Goal: Book appointment/travel/reservation

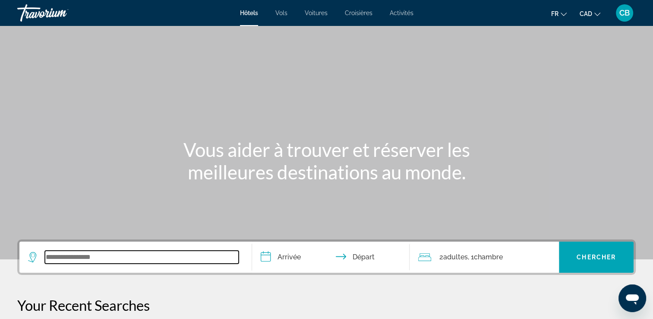
click at [112, 255] on input "Search widget" at bounding box center [142, 256] width 194 height 13
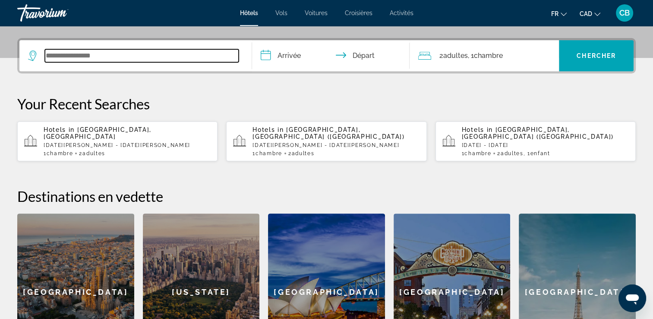
scroll to position [211, 0]
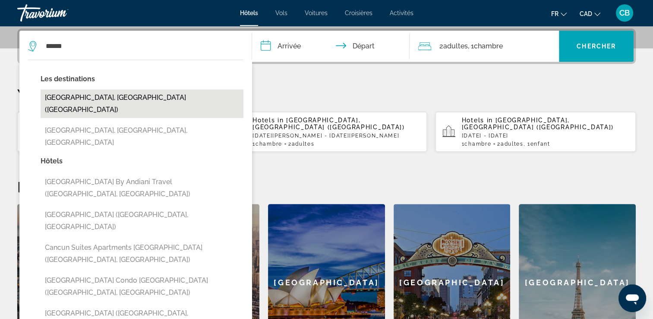
click at [86, 92] on button "[GEOGRAPHIC_DATA], [GEOGRAPHIC_DATA] ([GEOGRAPHIC_DATA])" at bounding box center [142, 103] width 203 height 28
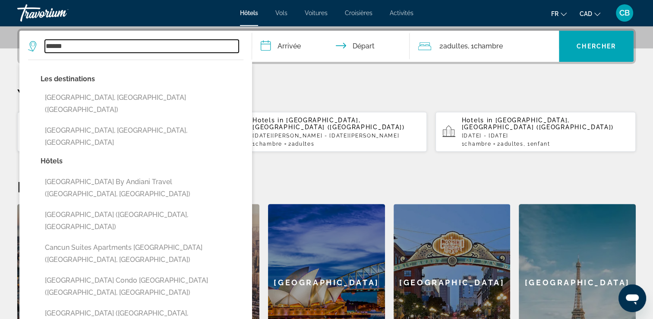
type input "**********"
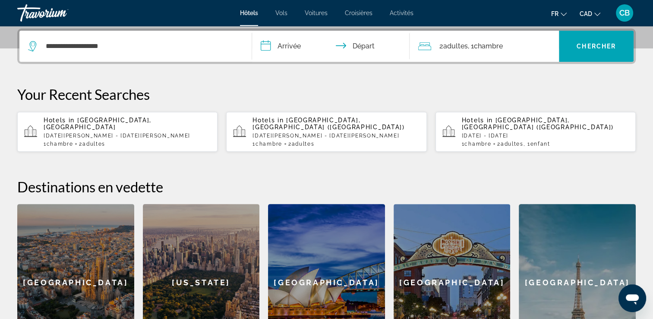
click at [276, 47] on input "**********" at bounding box center [332, 48] width 161 height 34
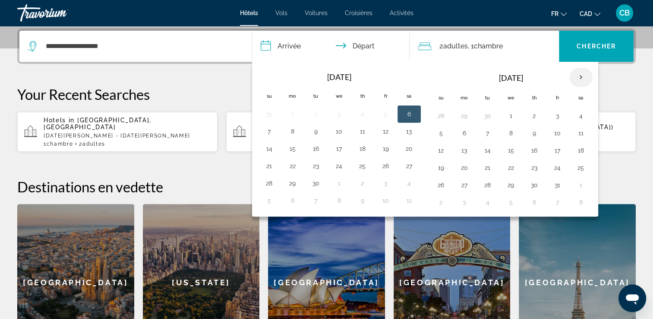
click at [580, 74] on th "Next month" at bounding box center [580, 77] width 23 height 19
click at [580, 110] on button "1" at bounding box center [581, 116] width 14 height 12
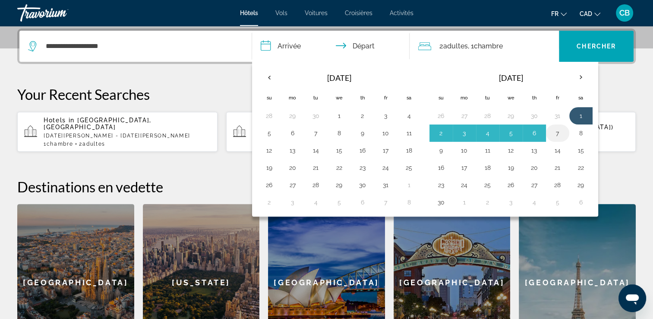
click at [555, 133] on button "7" at bounding box center [558, 133] width 14 height 12
type input "**********"
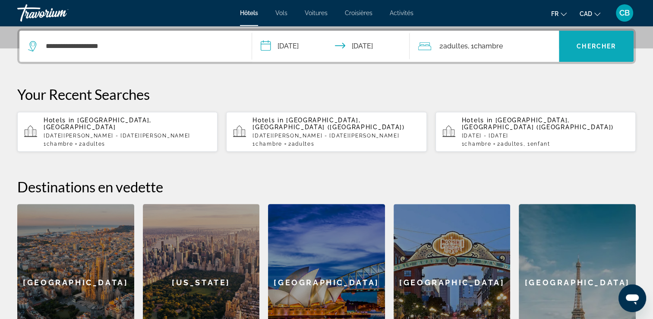
click at [574, 56] on span "Search widget" at bounding box center [596, 46] width 75 height 31
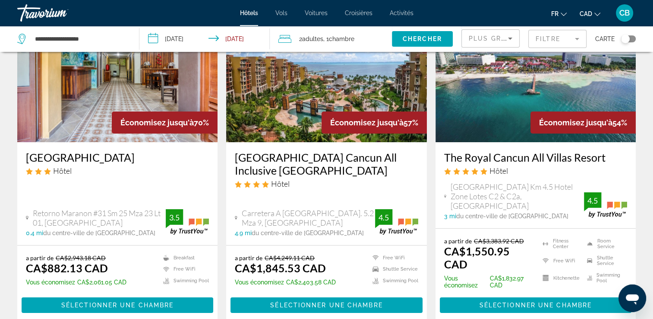
scroll to position [86, 0]
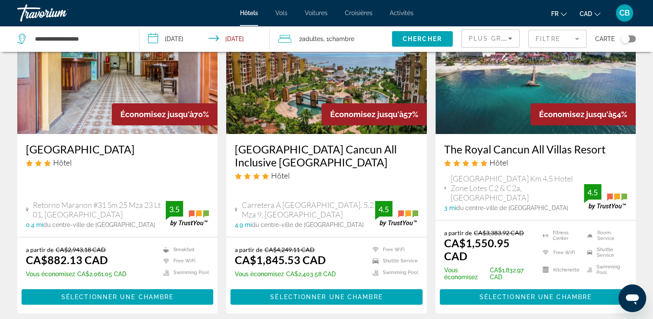
click at [481, 123] on img "Main content" at bounding box center [536, 65] width 200 height 138
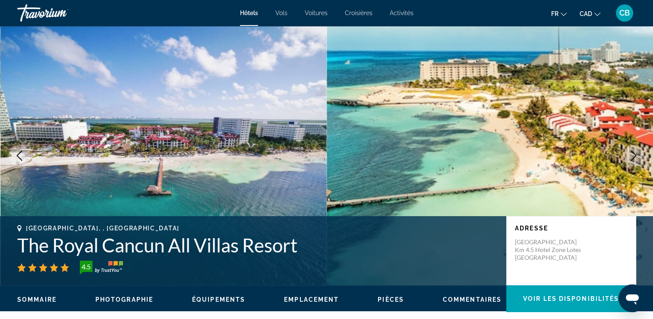
click at [641, 153] on button "Next image" at bounding box center [634, 156] width 22 height 22
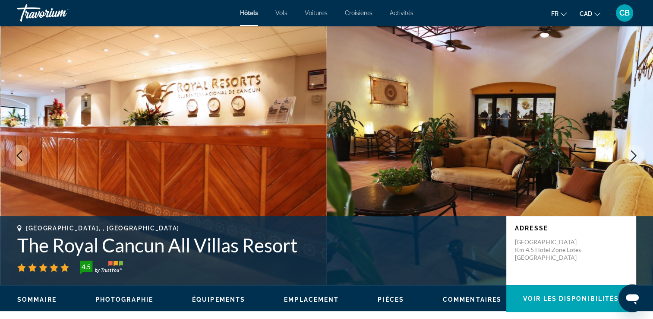
click at [637, 152] on icon "Next image" at bounding box center [634, 155] width 10 height 10
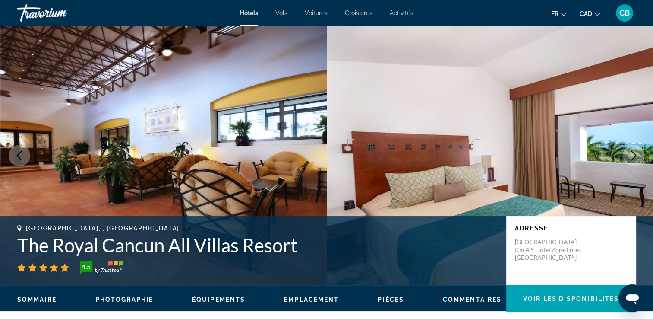
click at [637, 152] on icon "Next image" at bounding box center [634, 155] width 10 height 10
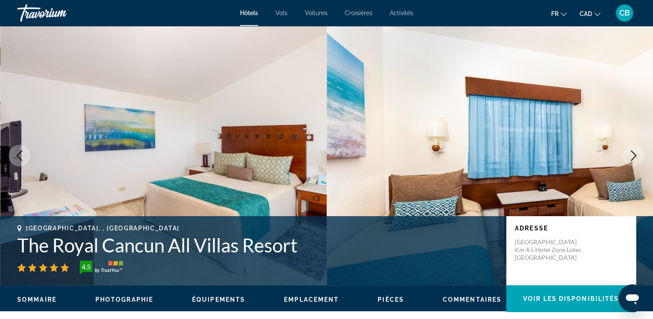
click at [637, 152] on icon "Next image" at bounding box center [634, 155] width 10 height 10
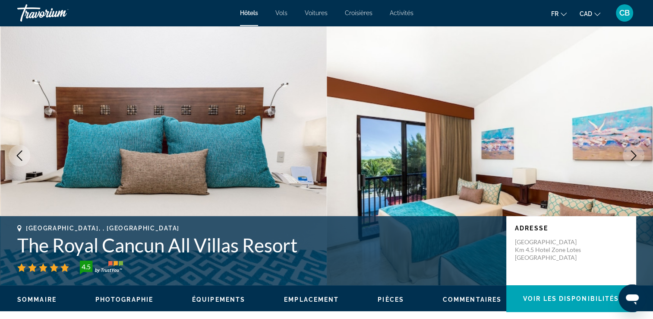
click at [637, 152] on icon "Next image" at bounding box center [634, 155] width 10 height 10
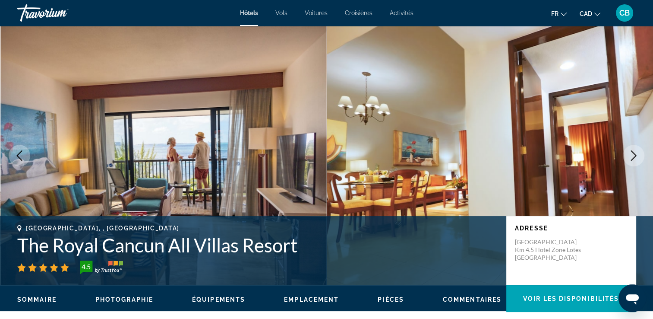
click at [637, 152] on icon "Next image" at bounding box center [634, 155] width 10 height 10
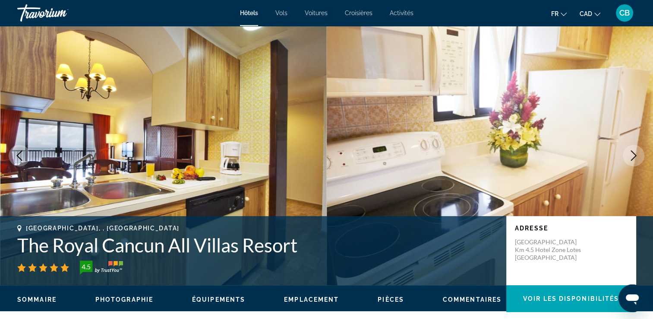
click at [635, 151] on icon "Next image" at bounding box center [634, 155] width 10 height 10
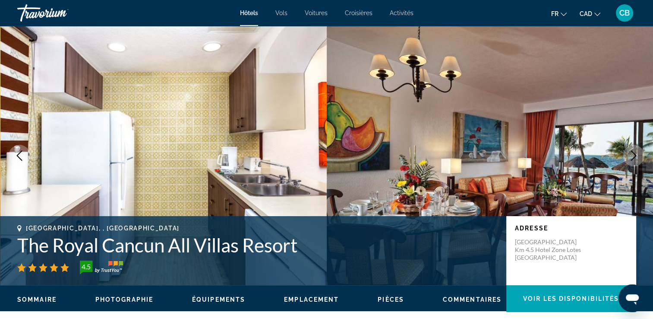
click at [635, 151] on icon "Next image" at bounding box center [634, 155] width 10 height 10
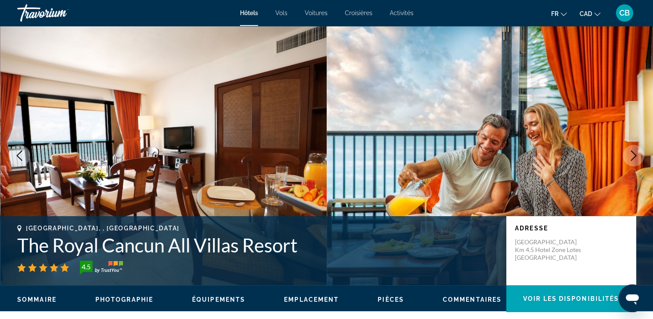
click at [635, 151] on icon "Next image" at bounding box center [634, 155] width 10 height 10
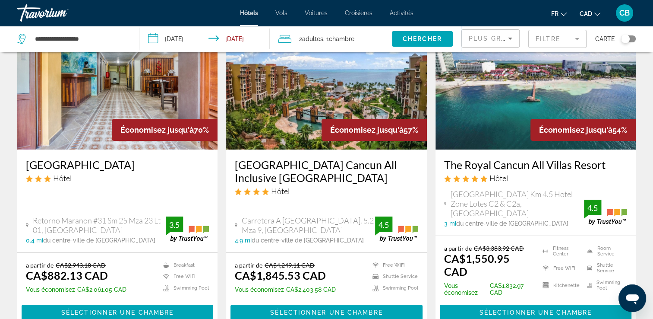
scroll to position [130, 0]
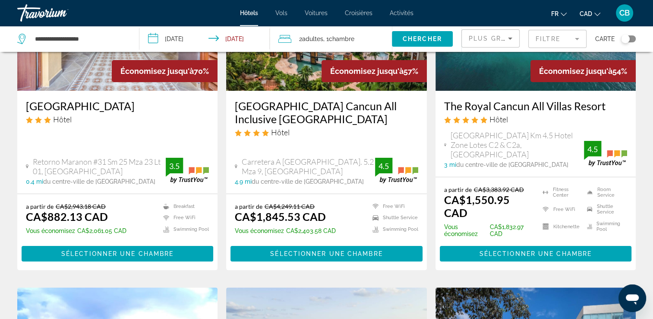
click at [311, 112] on h3 "Villa del Palmar Cancun All Inclusive Beach Resort & Spa" at bounding box center [326, 112] width 183 height 26
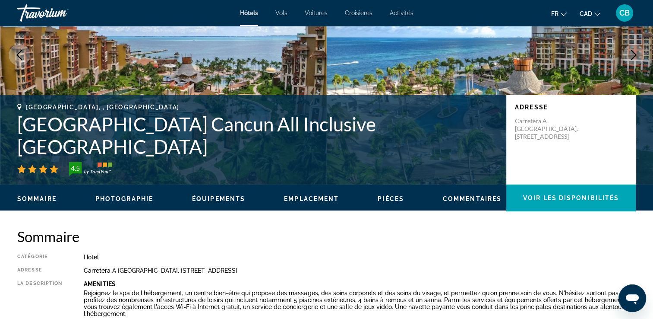
scroll to position [43, 0]
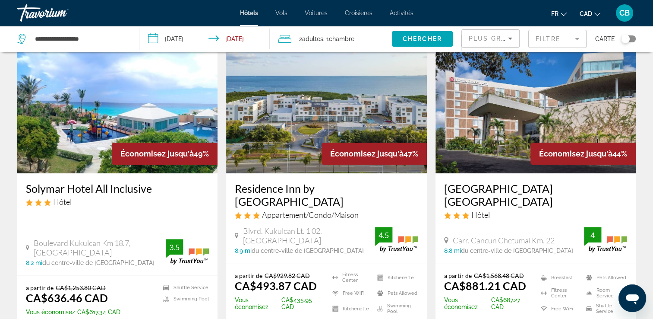
scroll to position [389, 0]
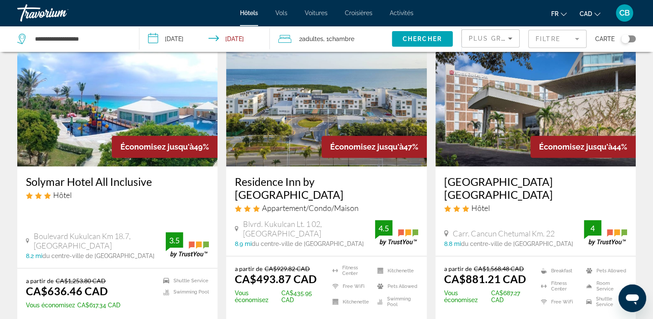
click at [171, 115] on img "Main content" at bounding box center [117, 97] width 200 height 138
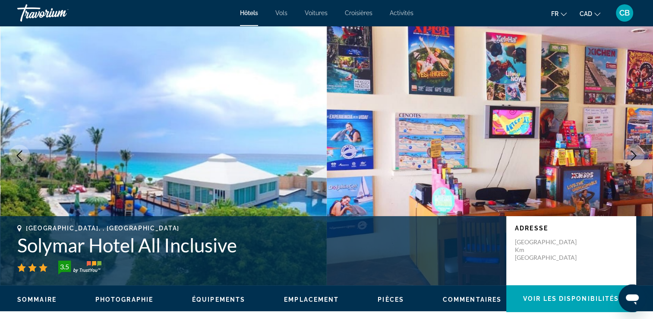
click at [636, 153] on icon "Next image" at bounding box center [634, 155] width 10 height 10
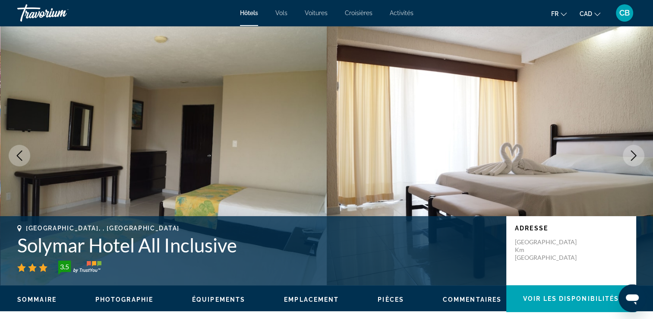
click at [636, 153] on icon "Next image" at bounding box center [634, 155] width 10 height 10
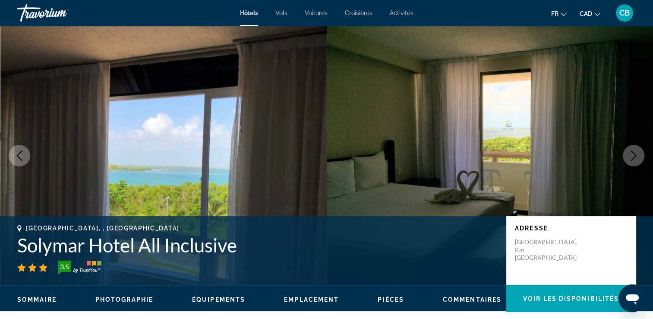
click at [636, 153] on icon "Next image" at bounding box center [634, 155] width 10 height 10
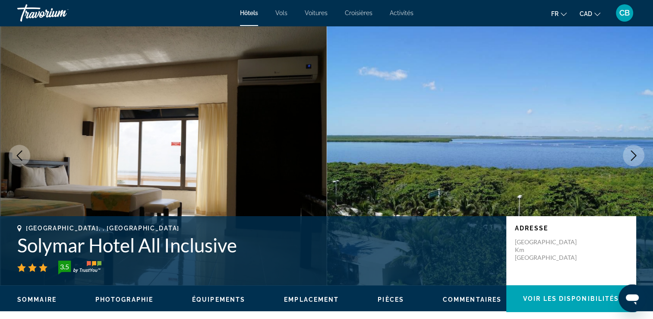
click at [636, 153] on icon "Next image" at bounding box center [634, 155] width 10 height 10
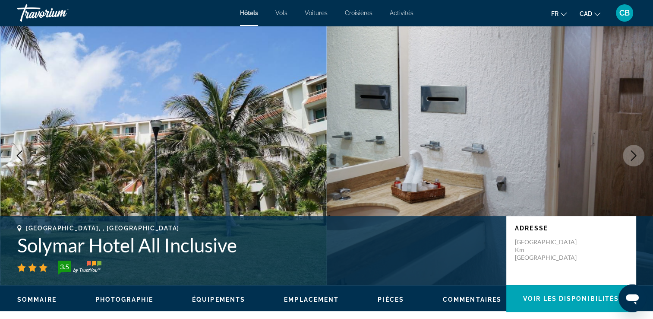
click at [636, 153] on icon "Next image" at bounding box center [634, 155] width 10 height 10
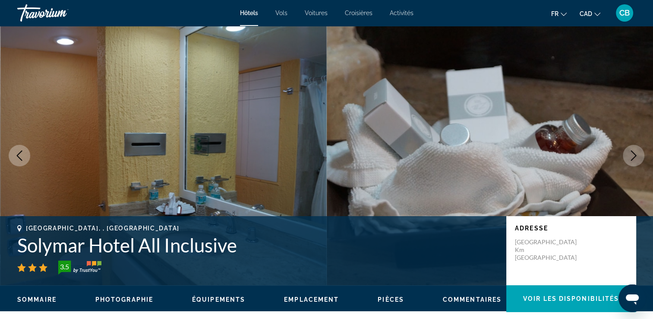
click at [636, 153] on icon "Next image" at bounding box center [634, 155] width 10 height 10
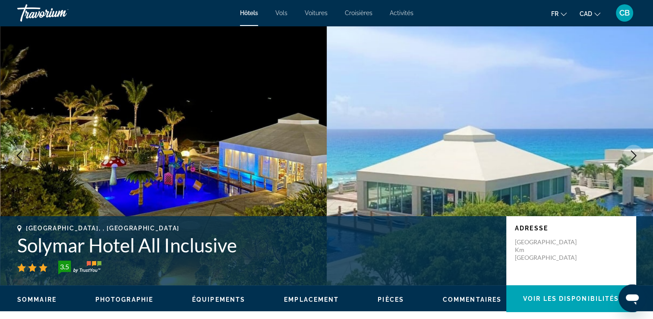
click at [636, 151] on icon "Next image" at bounding box center [634, 155] width 10 height 10
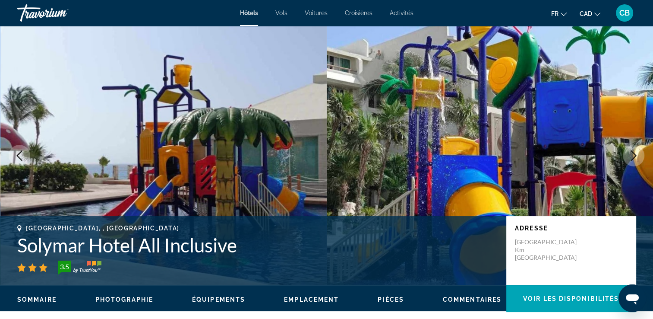
click at [636, 151] on icon "Next image" at bounding box center [634, 155] width 10 height 10
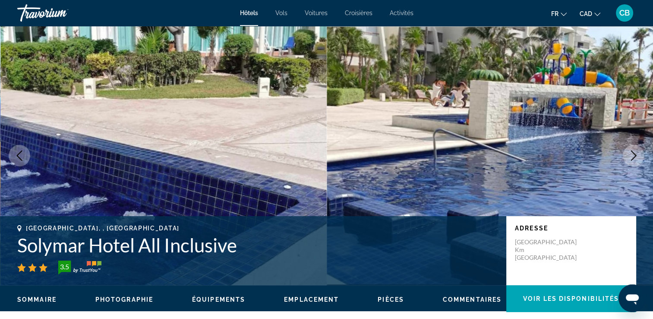
click at [636, 150] on icon "Next image" at bounding box center [634, 155] width 10 height 10
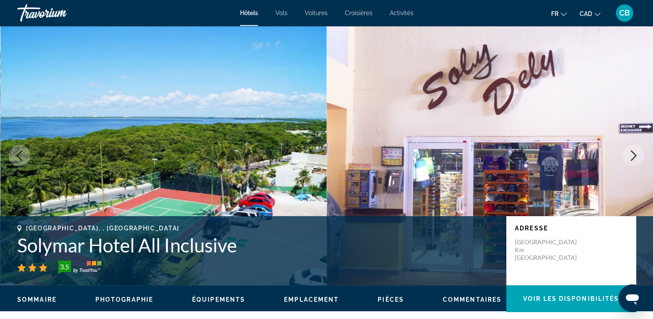
click at [636, 150] on icon "Next image" at bounding box center [634, 155] width 10 height 10
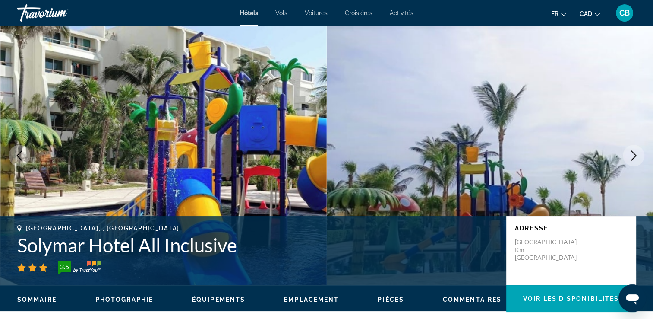
click at [636, 150] on icon "Next image" at bounding box center [634, 155] width 10 height 10
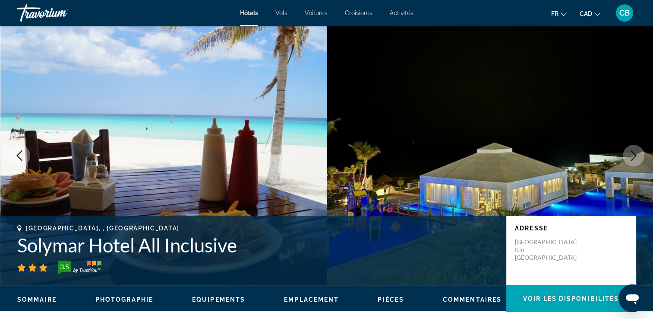
click at [636, 149] on button "Next image" at bounding box center [634, 156] width 22 height 22
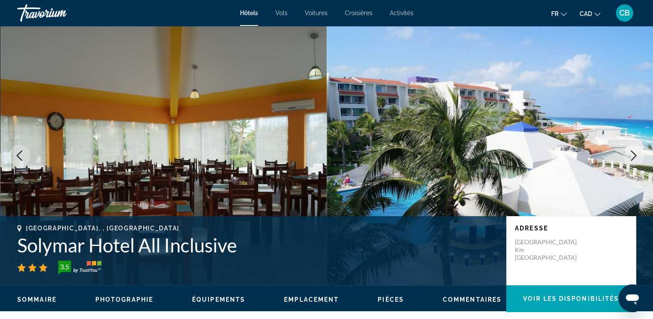
click at [636, 149] on button "Next image" at bounding box center [634, 156] width 22 height 22
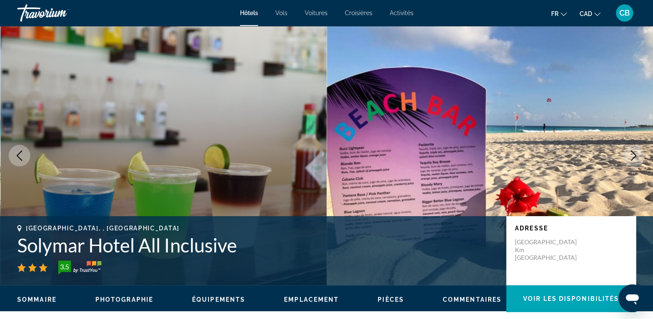
click at [636, 149] on button "Next image" at bounding box center [634, 156] width 22 height 22
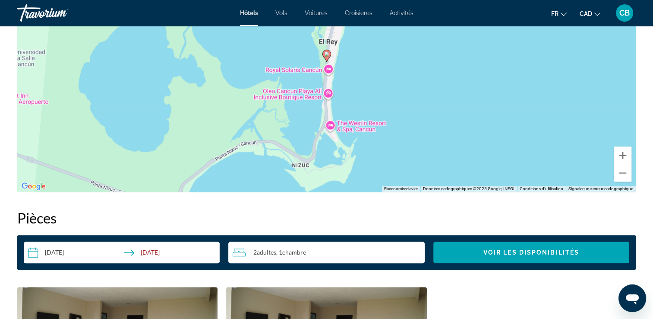
scroll to position [907, 0]
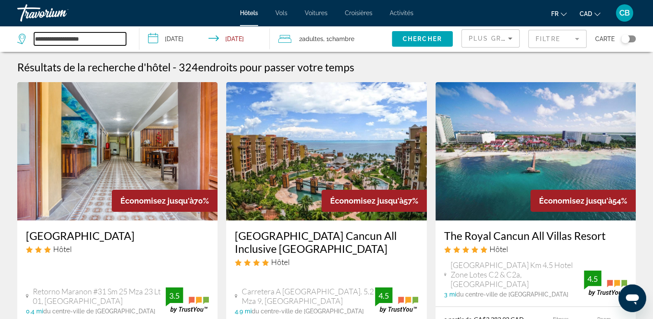
click at [97, 40] on input "**********" at bounding box center [80, 38] width 92 height 13
type input "*"
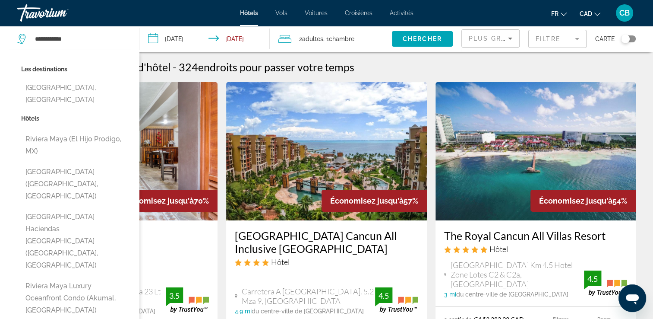
click at [66, 84] on button "Riviera Maya, Mexico" at bounding box center [76, 93] width 110 height 28
type input "**********"
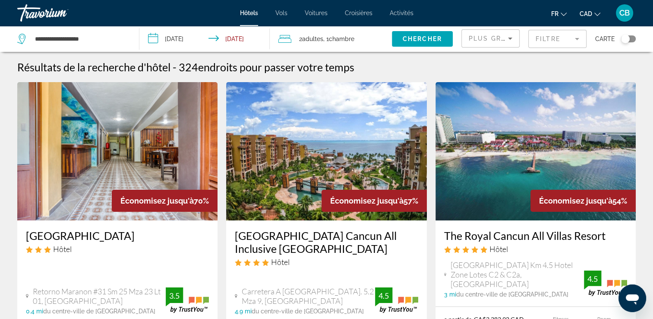
click at [194, 38] on input "**********" at bounding box center [206, 40] width 134 height 28
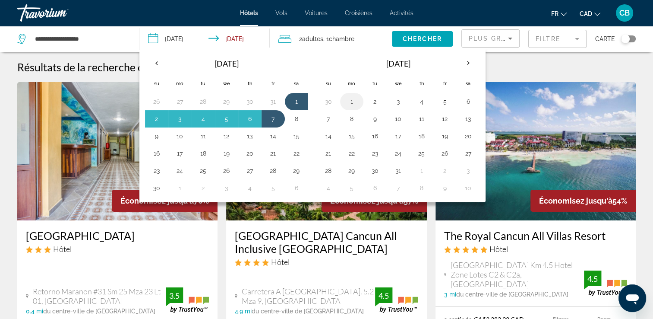
click at [351, 103] on button "1" at bounding box center [352, 101] width 14 height 12
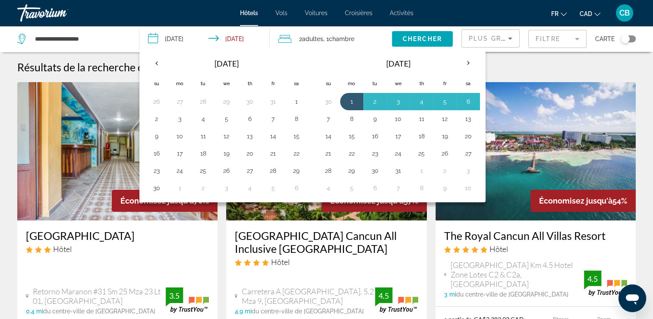
click at [328, 118] on button "7" at bounding box center [329, 119] width 14 height 12
type input "**********"
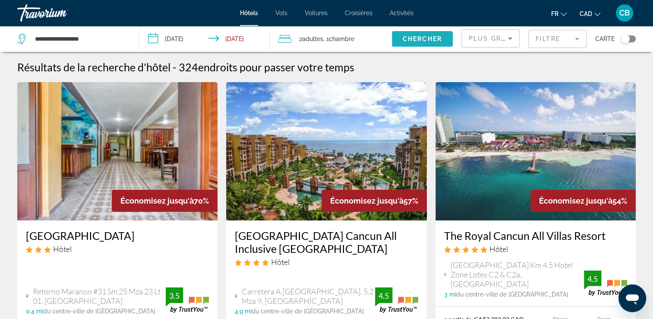
drag, startPoint x: 408, startPoint y: 40, endPoint x: 378, endPoint y: 48, distance: 30.9
click at [408, 40] on span "Chercher" at bounding box center [422, 38] width 39 height 7
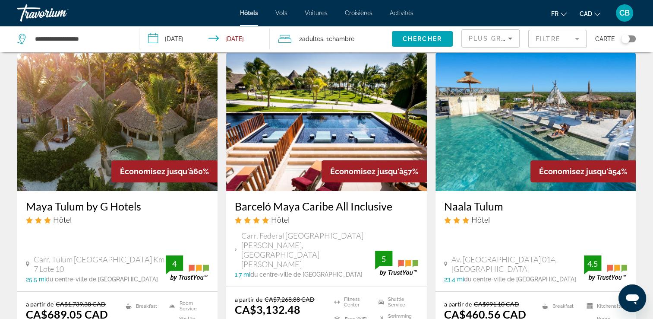
scroll to position [43, 0]
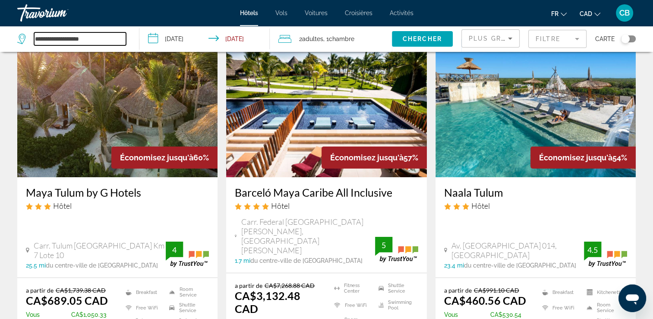
click at [57, 37] on input "**********" at bounding box center [80, 38] width 92 height 13
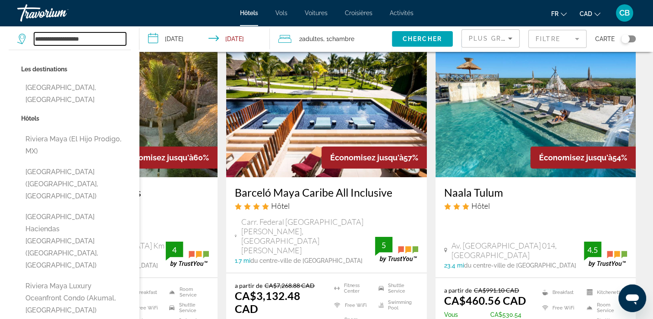
drag, startPoint x: 104, startPoint y: 40, endPoint x: 40, endPoint y: 41, distance: 63.9
click at [40, 41] on input "**********" at bounding box center [80, 38] width 92 height 13
type input "*"
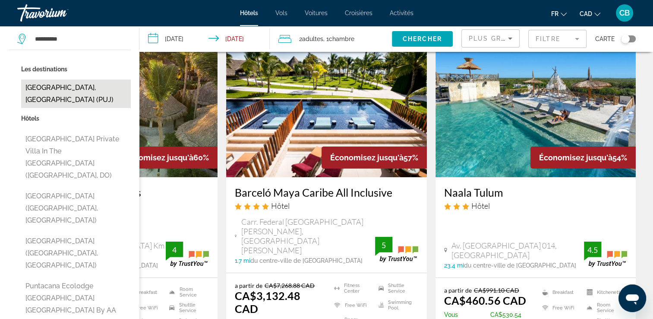
click at [43, 88] on button "Punta Cana, Dominican Republic (PUJ)" at bounding box center [76, 93] width 110 height 28
type input "**********"
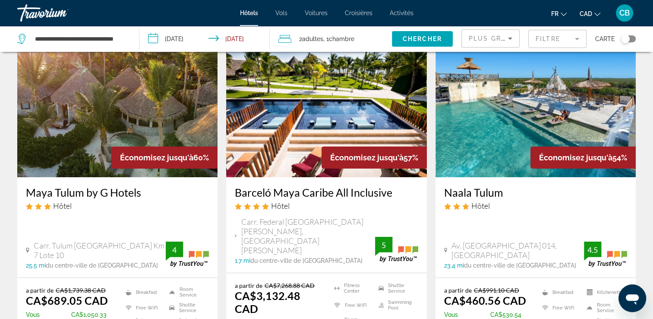
click at [180, 40] on input "**********" at bounding box center [206, 40] width 134 height 28
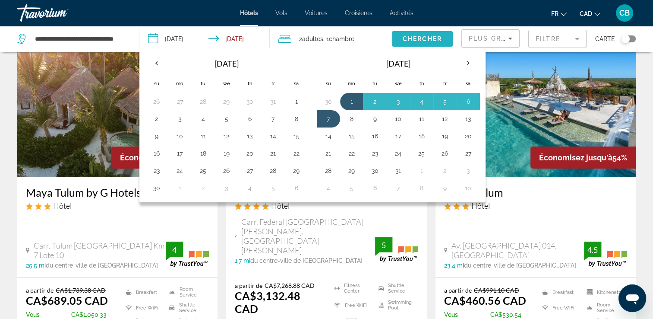
click at [421, 42] on span "Search widget" at bounding box center [422, 38] width 61 height 21
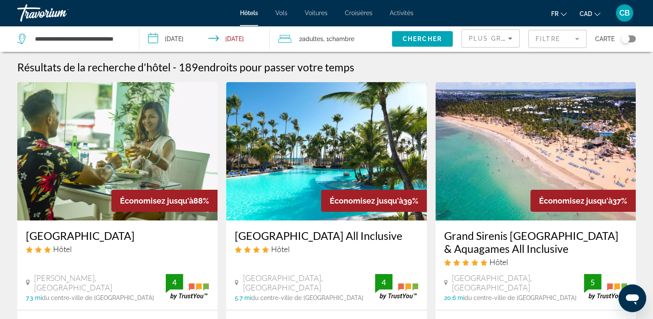
click at [207, 139] on img "Main content" at bounding box center [117, 151] width 200 height 138
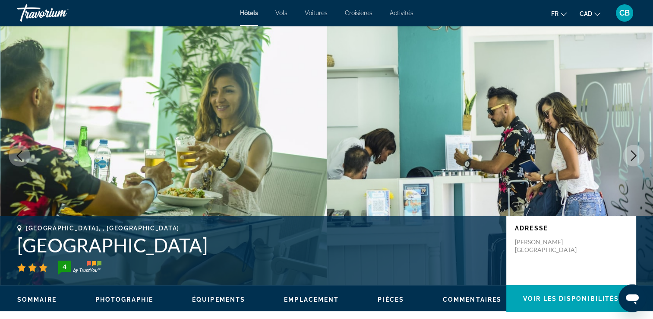
click at [629, 149] on button "Next image" at bounding box center [634, 156] width 22 height 22
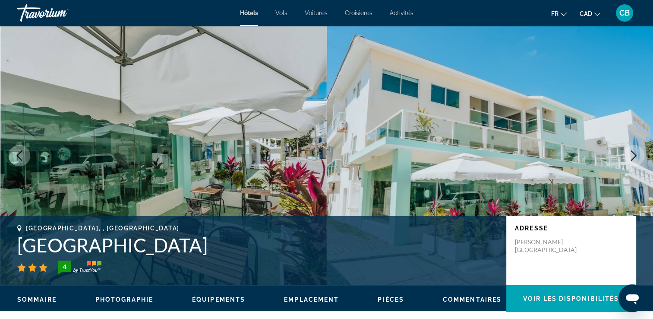
click at [629, 149] on button "Next image" at bounding box center [634, 156] width 22 height 22
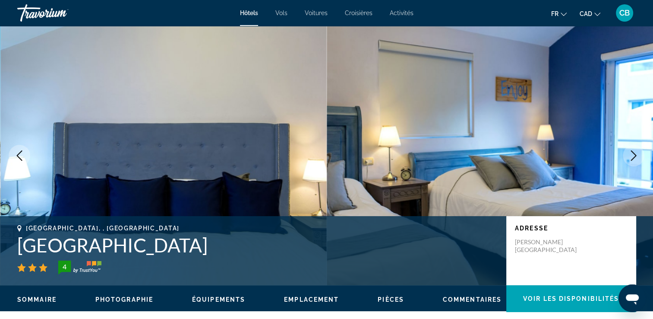
click at [629, 149] on button "Next image" at bounding box center [634, 156] width 22 height 22
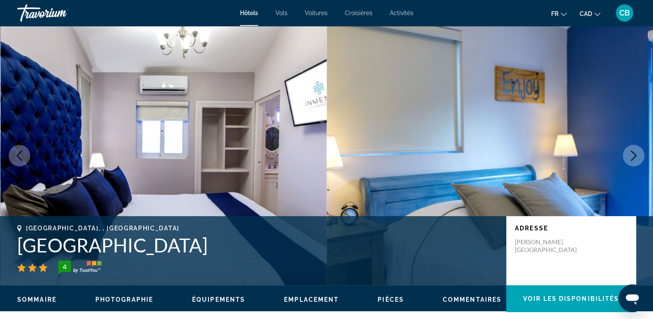
click at [629, 149] on button "Next image" at bounding box center [634, 156] width 22 height 22
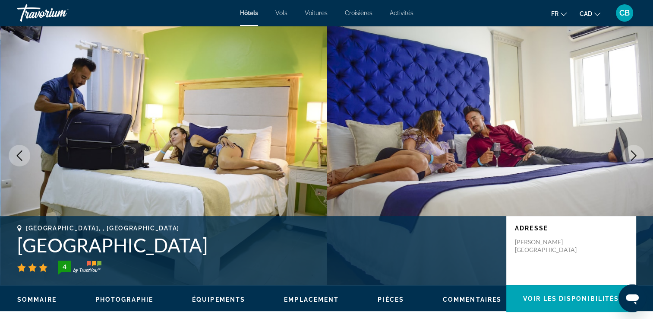
click at [629, 149] on button "Next image" at bounding box center [634, 156] width 22 height 22
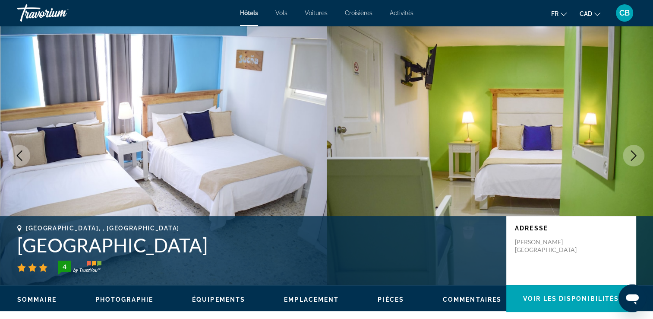
click at [629, 149] on button "Next image" at bounding box center [634, 156] width 22 height 22
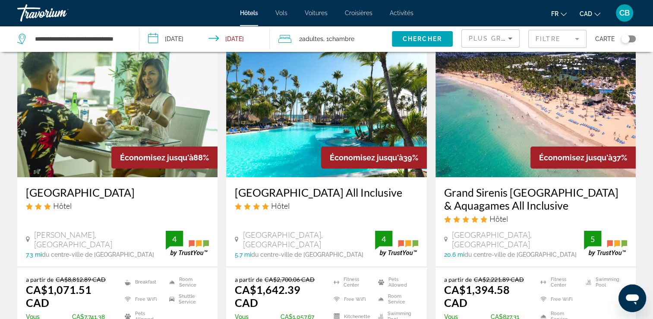
scroll to position [86, 0]
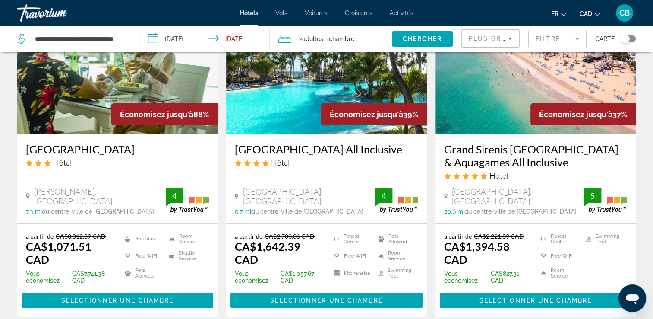
click at [509, 150] on h3 "Grand Sirenis Punta Cana Resort & Aquagames All Inclusive" at bounding box center [535, 155] width 183 height 26
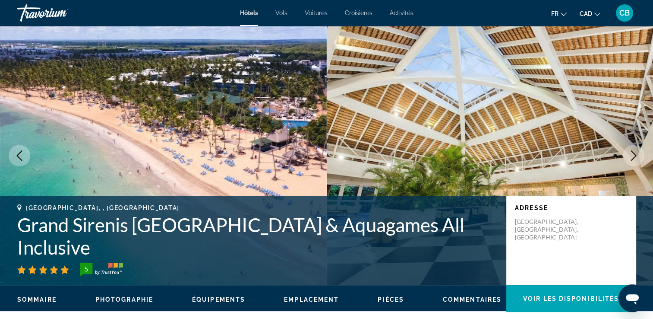
click at [636, 152] on icon "Next image" at bounding box center [634, 155] width 10 height 10
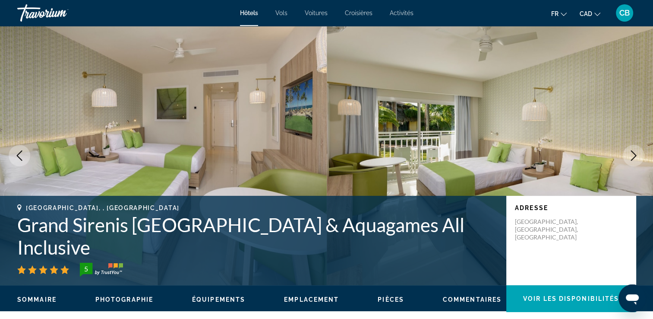
click at [636, 152] on icon "Next image" at bounding box center [634, 155] width 10 height 10
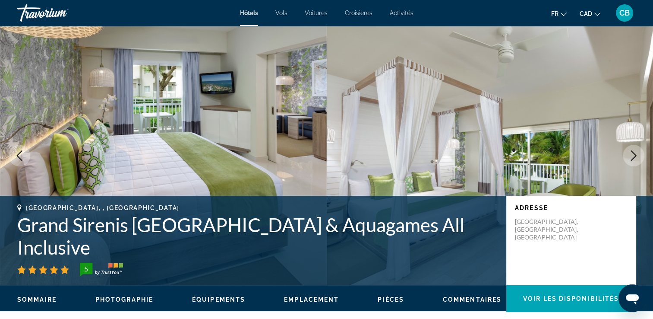
click at [636, 152] on icon "Next image" at bounding box center [634, 155] width 10 height 10
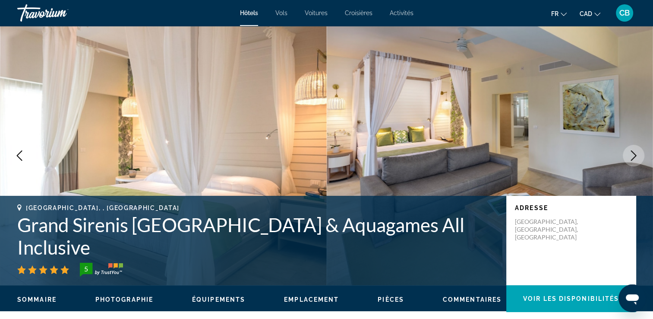
click at [636, 152] on icon "Next image" at bounding box center [634, 155] width 10 height 10
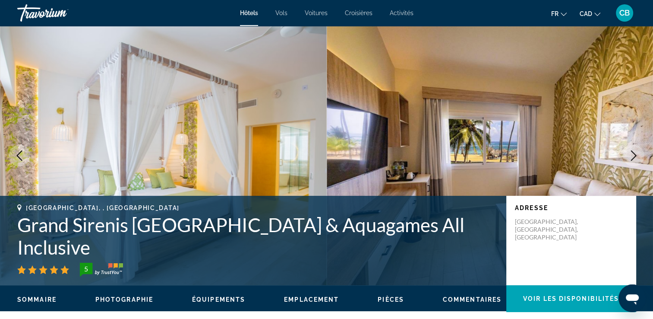
click at [636, 152] on icon "Next image" at bounding box center [634, 155] width 10 height 10
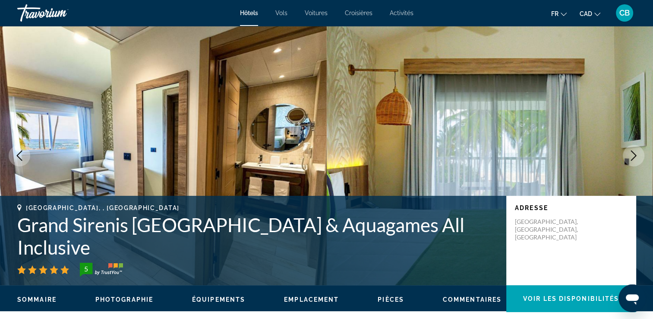
click at [636, 152] on icon "Next image" at bounding box center [634, 155] width 10 height 10
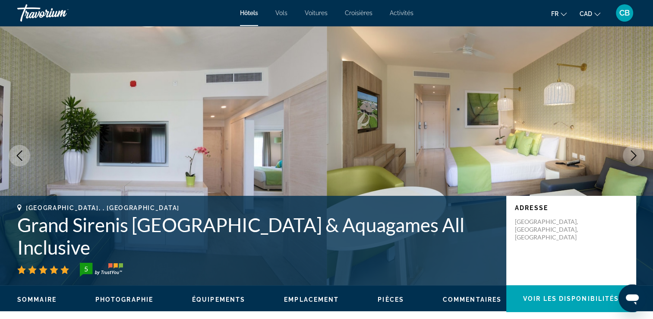
click at [636, 152] on icon "Next image" at bounding box center [634, 155] width 10 height 10
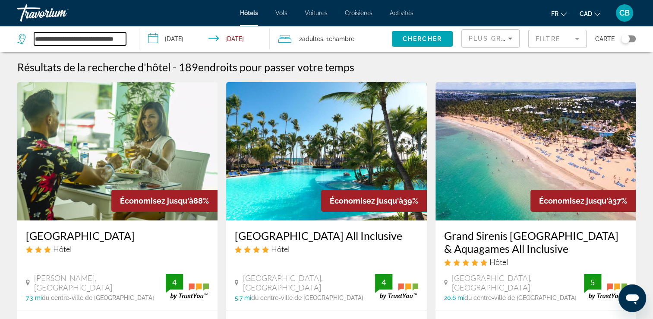
click at [106, 37] on input "**********" at bounding box center [80, 38] width 92 height 13
click at [117, 38] on input "**********" at bounding box center [80, 38] width 92 height 13
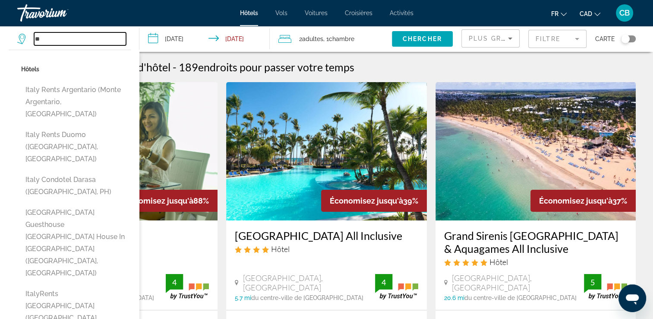
type input "*"
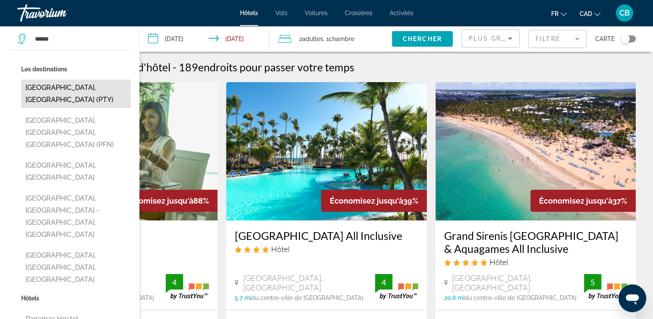
click at [88, 89] on button "Panama City, Panama (PTY)" at bounding box center [76, 93] width 110 height 28
type input "**********"
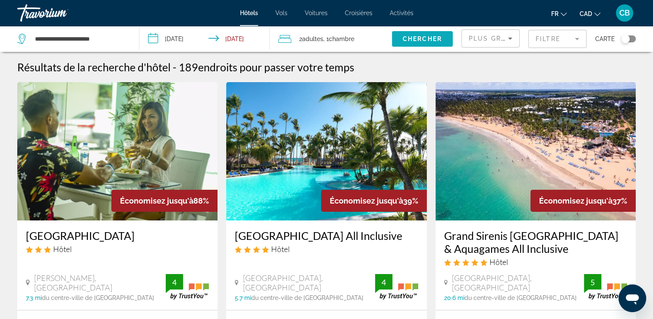
click at [404, 40] on span "Chercher" at bounding box center [422, 38] width 39 height 7
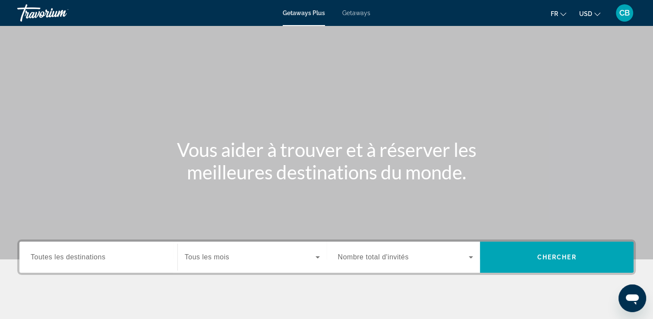
click at [101, 256] on span "Toutes les destinations" at bounding box center [68, 256] width 75 height 7
click at [101, 256] on input "Destination Toutes les destinations" at bounding box center [99, 257] width 136 height 10
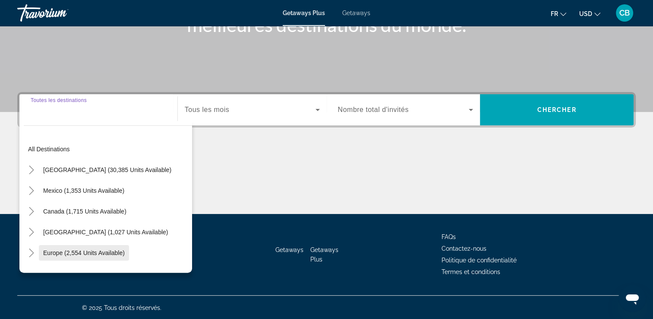
scroll to position [148, 0]
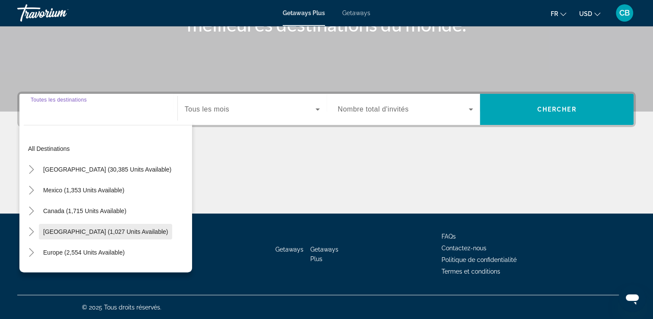
click at [104, 230] on span "[GEOGRAPHIC_DATA] (1,027 units available)" at bounding box center [105, 231] width 125 height 7
type input "**********"
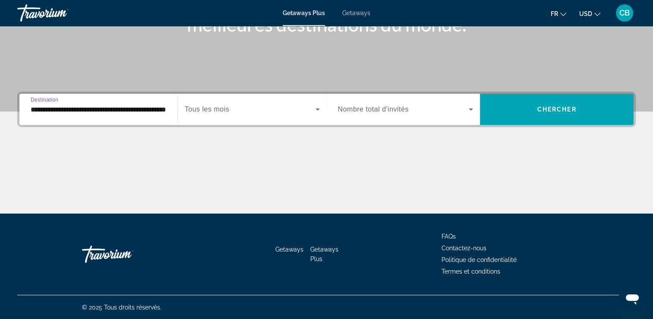
click at [242, 111] on span "Search widget" at bounding box center [250, 109] width 131 height 10
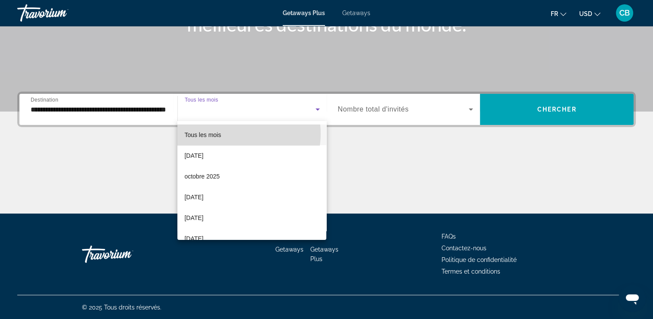
drag, startPoint x: 237, startPoint y: 133, endPoint x: 338, endPoint y: 133, distance: 101.9
click at [237, 133] on mat-option "Tous les mois" at bounding box center [251, 134] width 149 height 21
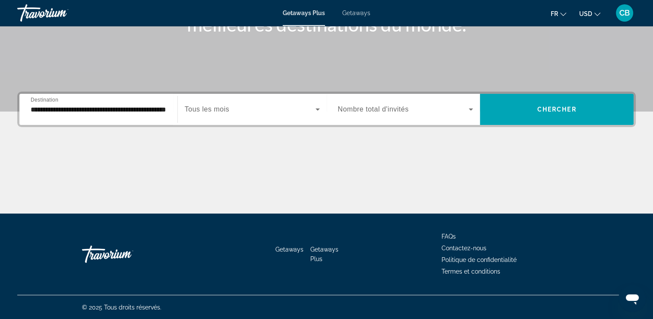
click at [437, 114] on div "Search widget" at bounding box center [406, 109] width 136 height 24
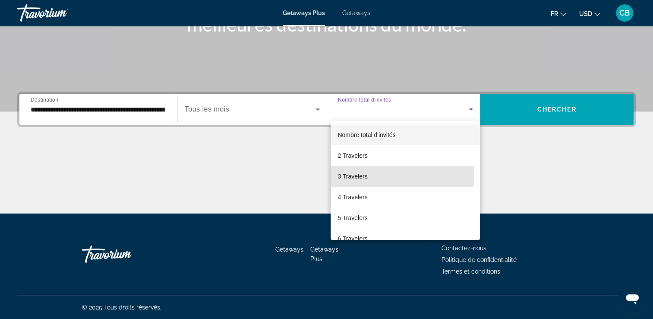
drag, startPoint x: 366, startPoint y: 173, endPoint x: 416, endPoint y: 153, distance: 53.6
click at [366, 174] on span "3 Travelers" at bounding box center [353, 176] width 30 height 10
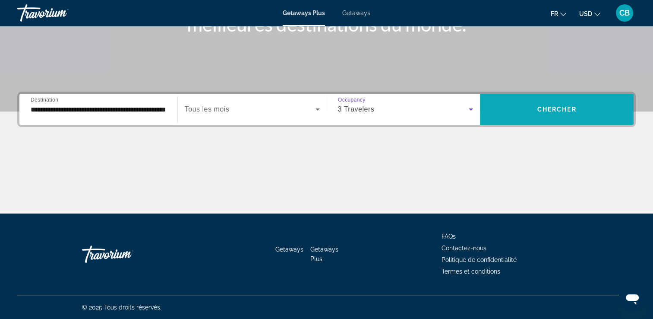
click at [545, 108] on span "Chercher" at bounding box center [556, 109] width 39 height 7
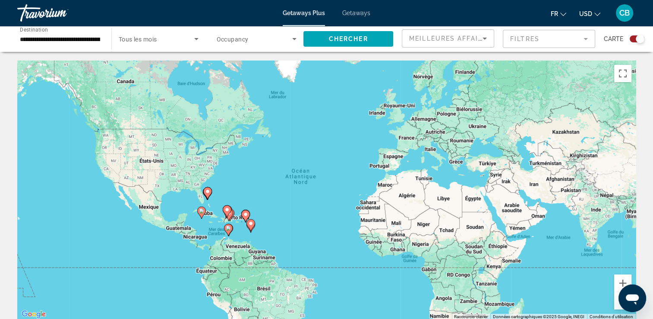
click at [591, 18] on button "USD USD ($) MXN (Mex$) CAD (Can$) GBP (£) EUR (€) AUD (A$) NZD (NZ$) CNY (CN¥)" at bounding box center [589, 13] width 21 height 13
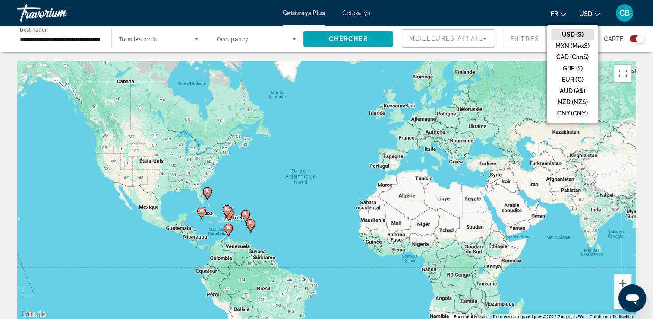
drag, startPoint x: 570, startPoint y: 54, endPoint x: 544, endPoint y: 66, distance: 28.6
click at [569, 54] on button "CAD (Can$)" at bounding box center [572, 56] width 43 height 11
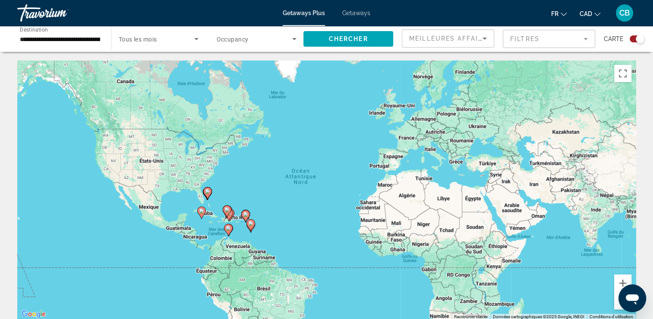
click at [584, 10] on span "CAD" at bounding box center [586, 13] width 13 height 7
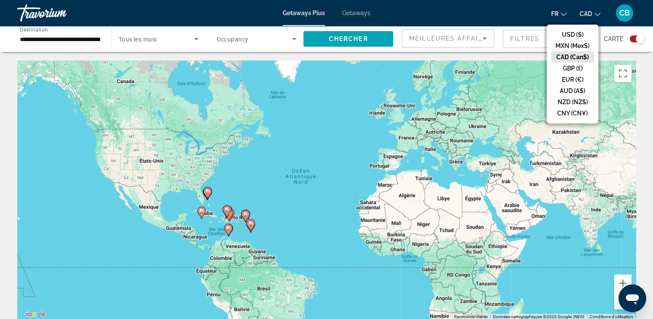
click at [571, 54] on button "CAD (Can$)" at bounding box center [572, 56] width 43 height 11
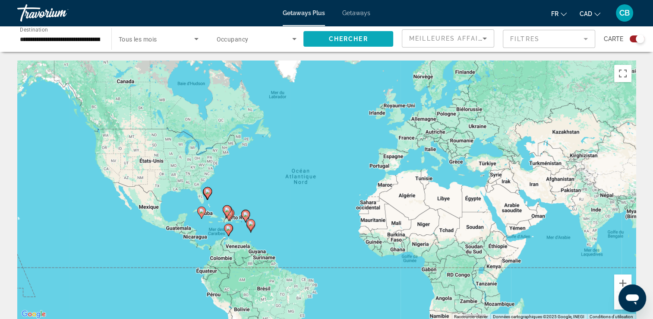
click at [339, 43] on span "Search widget" at bounding box center [348, 38] width 90 height 21
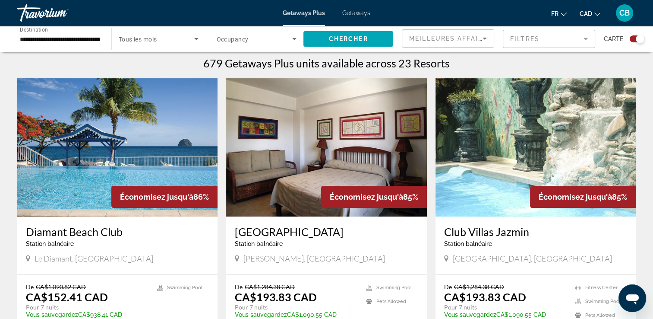
scroll to position [302, 0]
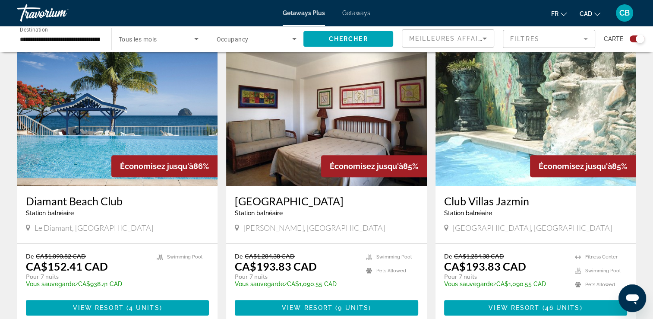
click at [152, 134] on img "Main content" at bounding box center [117, 116] width 200 height 138
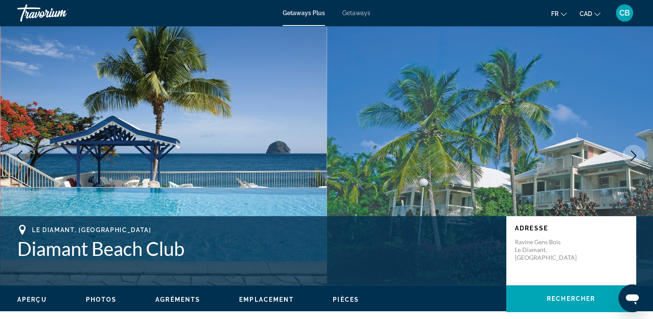
click at [631, 157] on icon "Next image" at bounding box center [634, 155] width 10 height 10
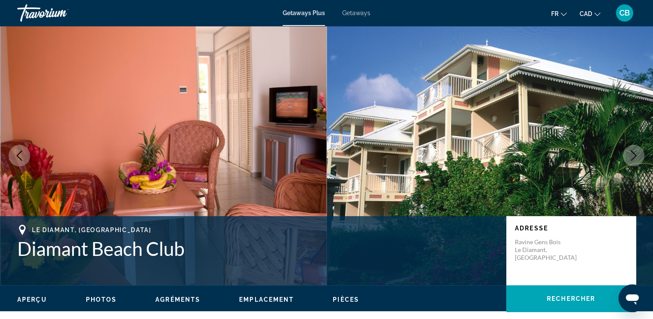
click at [631, 157] on icon "Next image" at bounding box center [634, 155] width 10 height 10
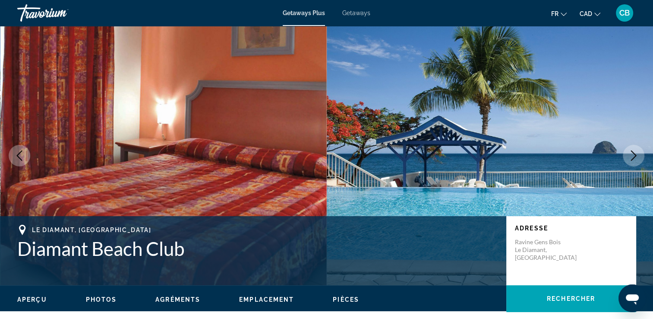
click at [631, 157] on icon "Next image" at bounding box center [634, 155] width 10 height 10
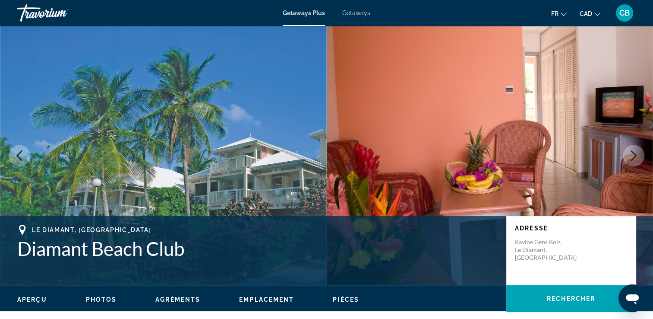
click at [631, 157] on icon "Next image" at bounding box center [634, 155] width 10 height 10
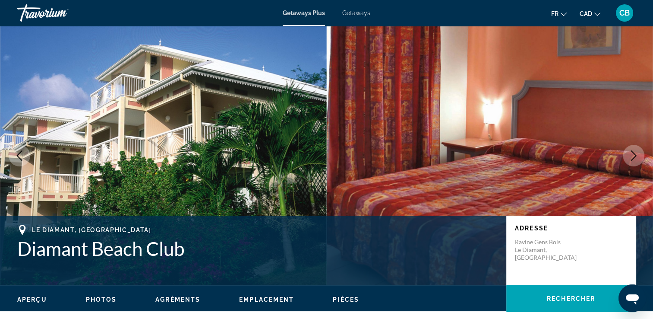
click at [631, 157] on icon "Next image" at bounding box center [634, 155] width 10 height 10
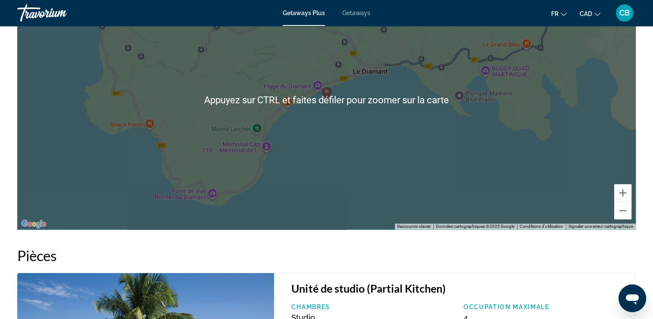
scroll to position [863, 0]
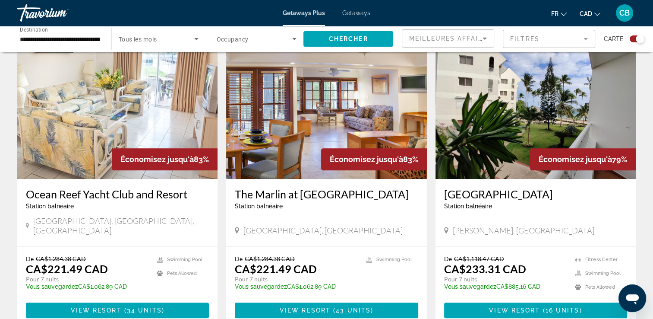
scroll to position [604, 0]
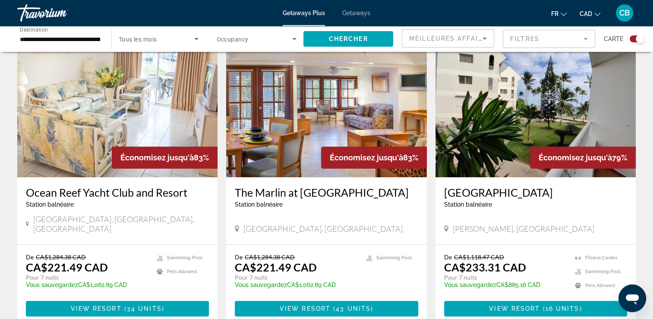
click at [301, 161] on img "Main content" at bounding box center [326, 108] width 200 height 138
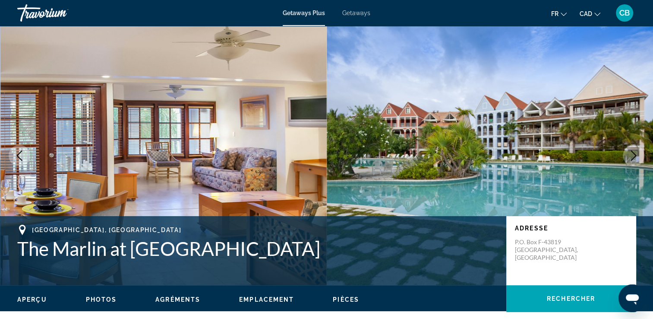
click at [641, 153] on button "Next image" at bounding box center [634, 156] width 22 height 22
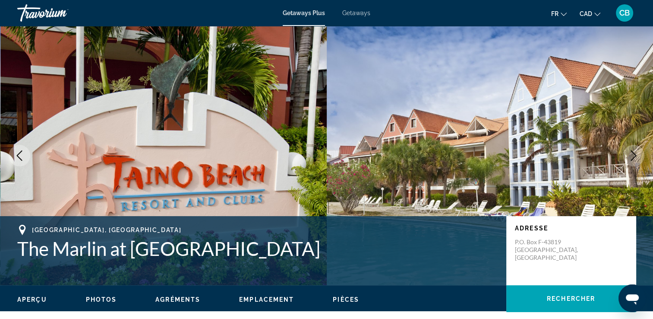
click at [640, 153] on button "Next image" at bounding box center [634, 156] width 22 height 22
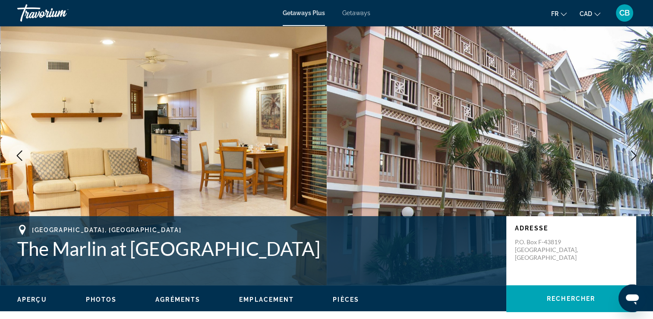
click at [640, 153] on button "Next image" at bounding box center [634, 156] width 22 height 22
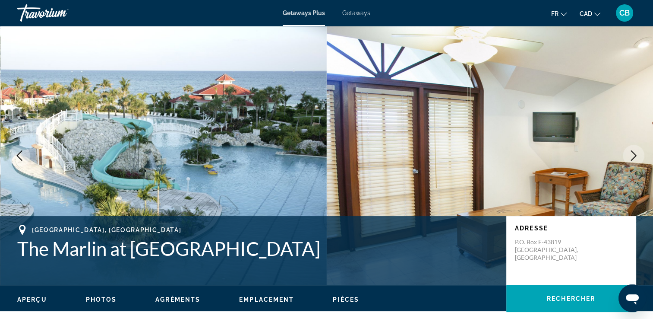
click at [639, 153] on button "Next image" at bounding box center [634, 156] width 22 height 22
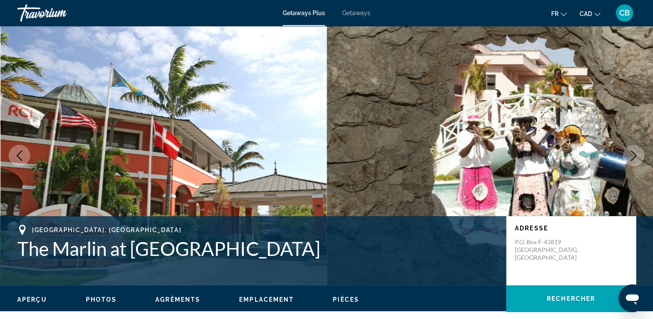
click at [639, 153] on button "Next image" at bounding box center [634, 156] width 22 height 22
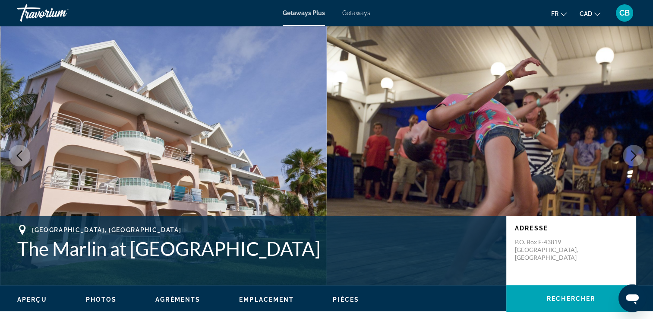
click at [639, 153] on button "Next image" at bounding box center [634, 156] width 22 height 22
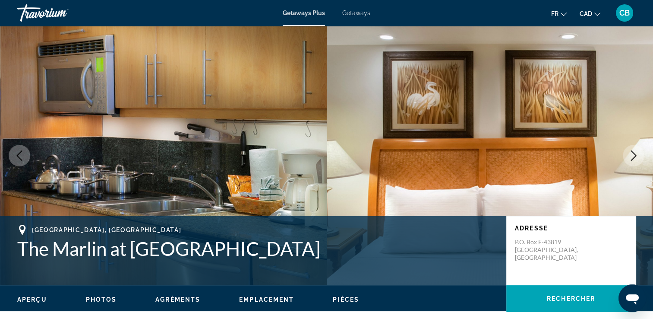
click at [639, 153] on button "Next image" at bounding box center [634, 156] width 22 height 22
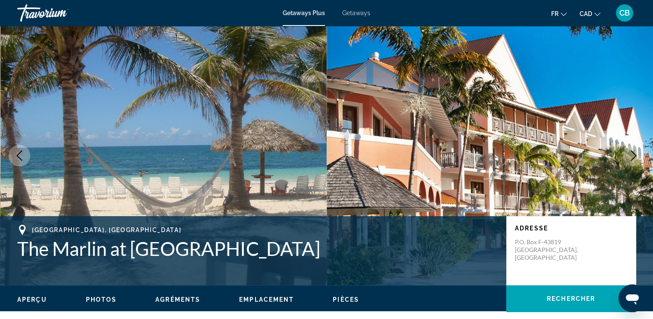
click at [639, 153] on button "Next image" at bounding box center [634, 156] width 22 height 22
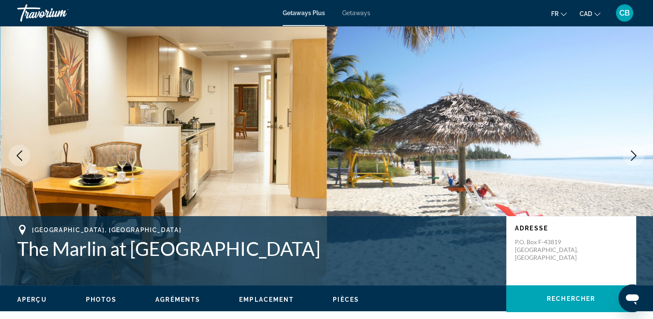
click at [639, 153] on button "Next image" at bounding box center [634, 156] width 22 height 22
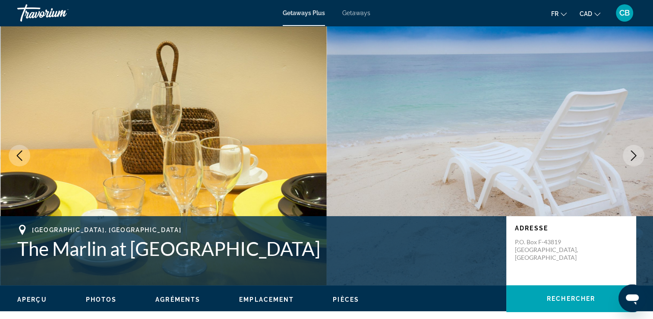
click at [639, 153] on button "Next image" at bounding box center [634, 156] width 22 height 22
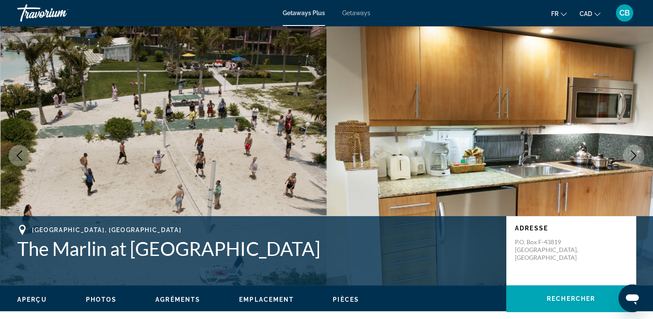
click at [639, 152] on icon "Next image" at bounding box center [634, 155] width 10 height 10
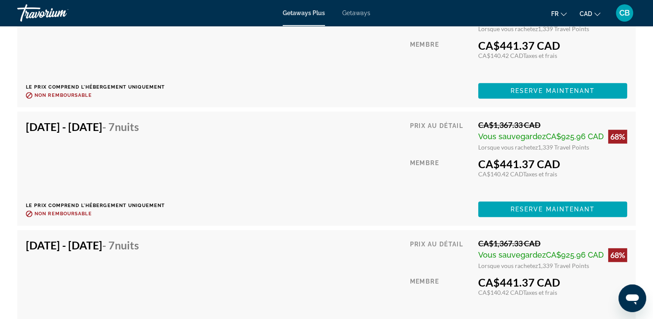
scroll to position [3929, 0]
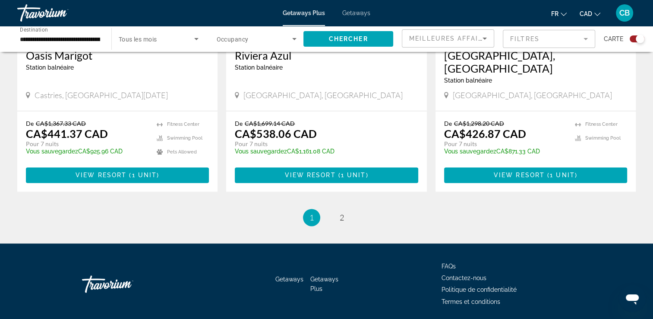
scroll to position [1338, 0]
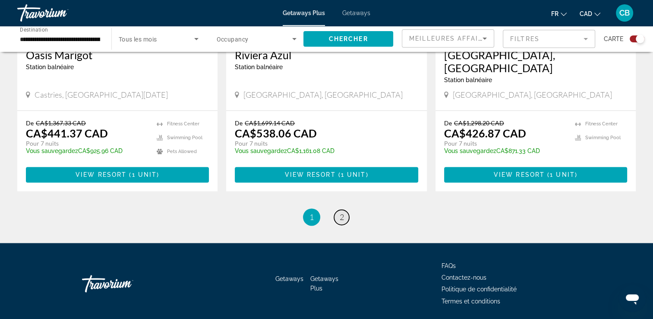
click at [342, 212] on span "2" at bounding box center [342, 216] width 4 height 9
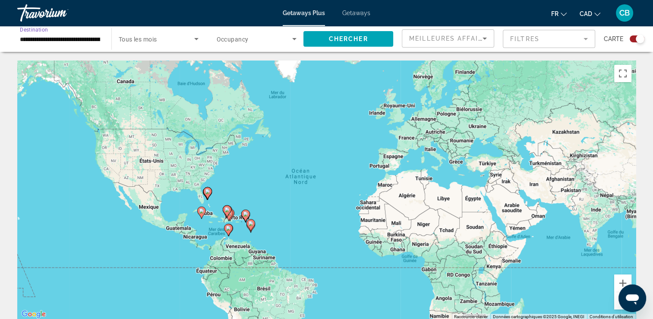
click at [57, 39] on input "**********" at bounding box center [60, 39] width 80 height 10
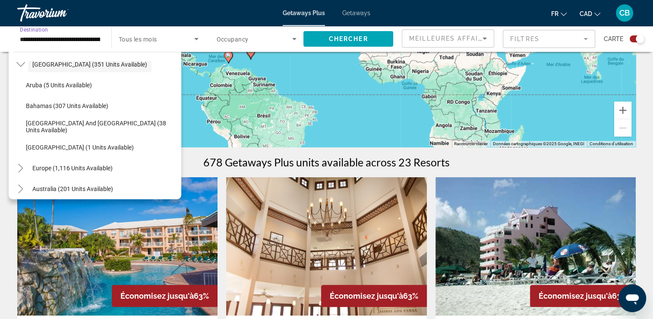
scroll to position [93, 0]
click at [77, 167] on span "Europe (1,116 units available)" at bounding box center [72, 168] width 80 height 7
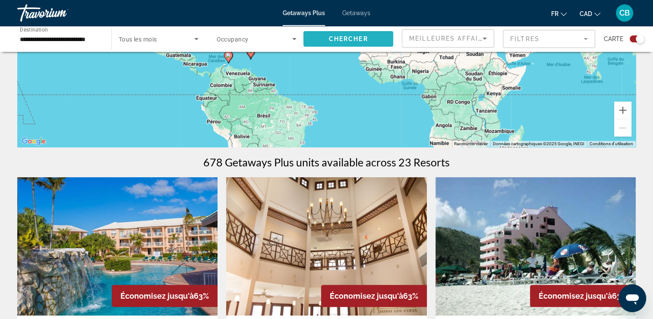
click at [318, 34] on span "Search widget" at bounding box center [348, 38] width 90 height 21
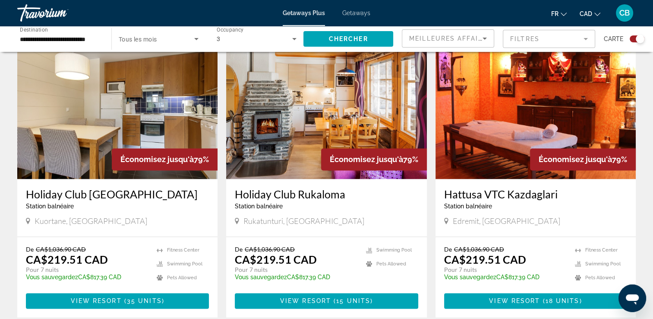
scroll to position [1252, 0]
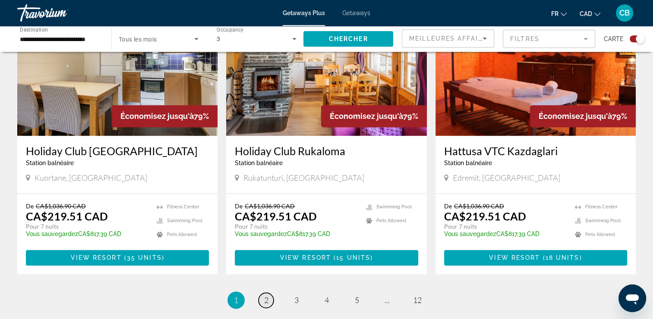
click at [270, 292] on link "page 2" at bounding box center [266, 299] width 15 height 15
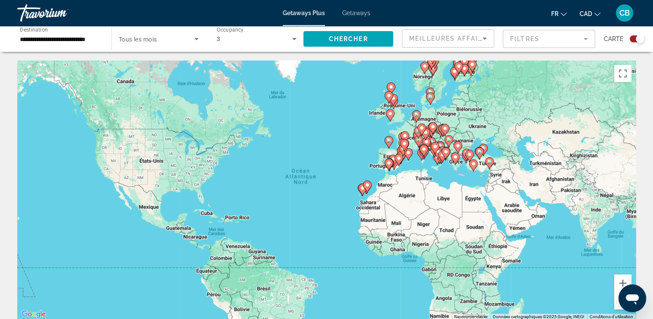
click at [69, 35] on input "**********" at bounding box center [60, 39] width 80 height 10
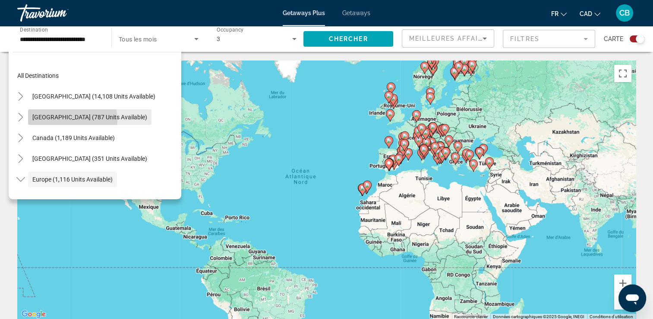
click at [72, 120] on span "[GEOGRAPHIC_DATA] (787 units available)" at bounding box center [89, 117] width 115 height 7
type input "**********"
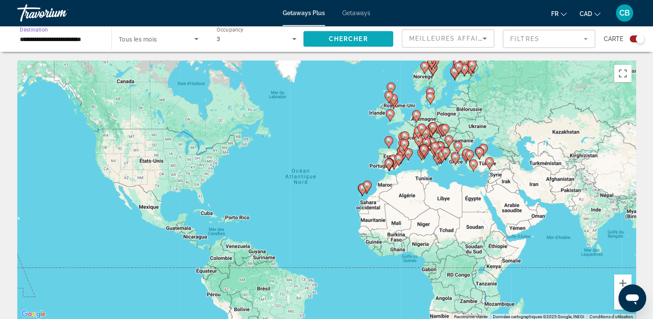
click at [346, 36] on span "Chercher" at bounding box center [348, 38] width 39 height 7
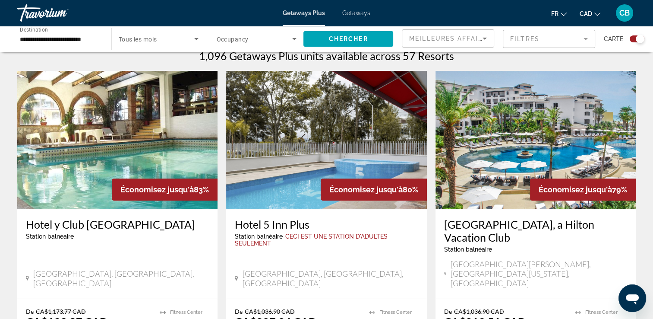
scroll to position [259, 0]
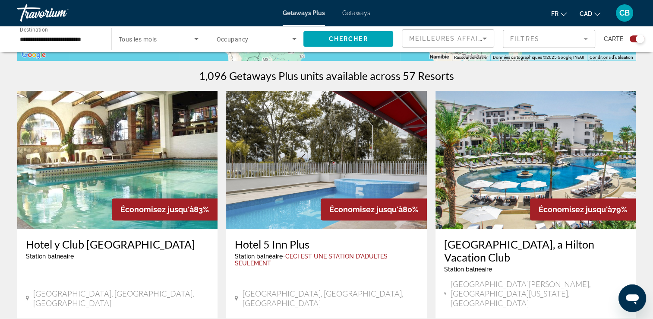
click at [522, 205] on img "Main content" at bounding box center [536, 160] width 200 height 138
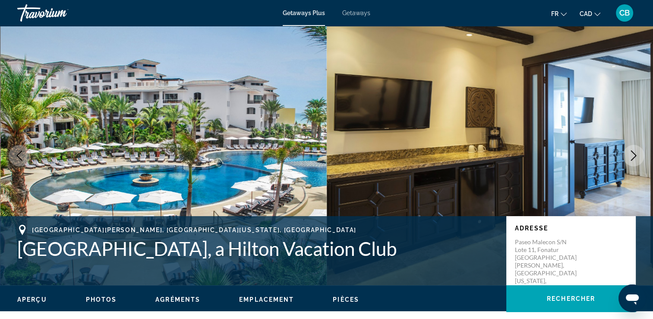
click at [644, 158] on button "Next image" at bounding box center [634, 156] width 22 height 22
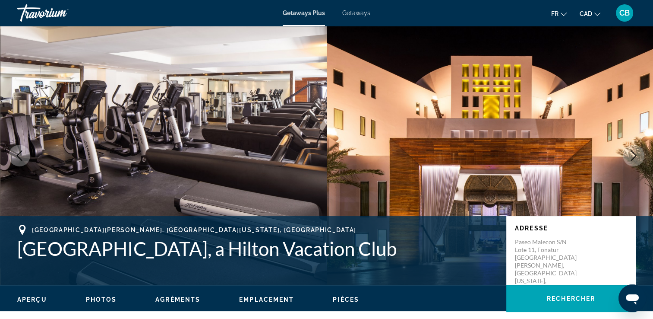
click at [644, 158] on button "Next image" at bounding box center [634, 156] width 22 height 22
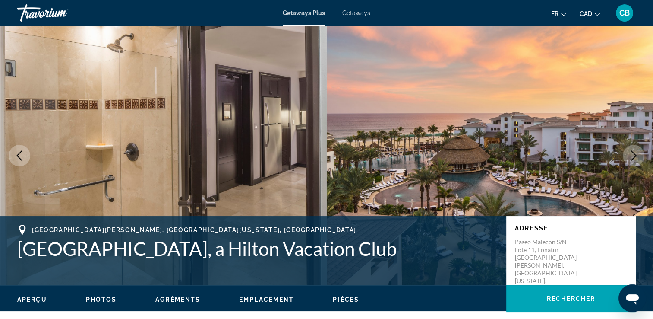
click at [644, 158] on button "Next image" at bounding box center [634, 156] width 22 height 22
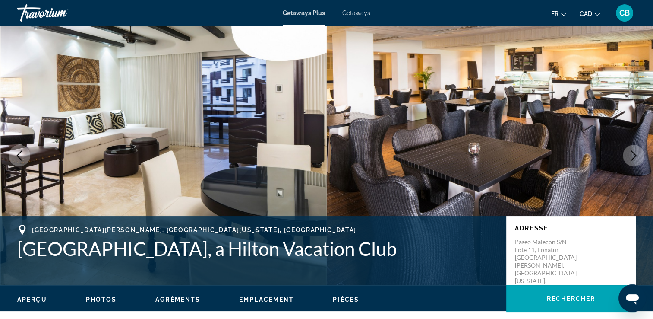
click at [644, 158] on button "Next image" at bounding box center [634, 156] width 22 height 22
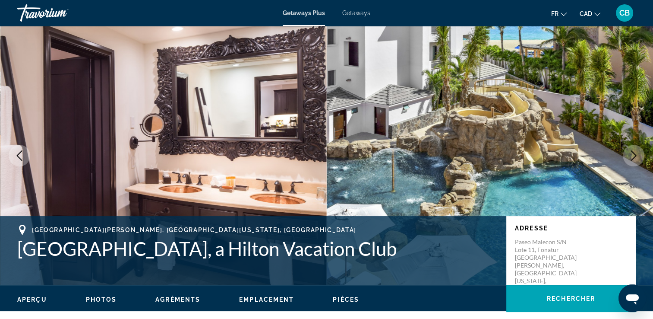
click at [644, 158] on button "Next image" at bounding box center [634, 156] width 22 height 22
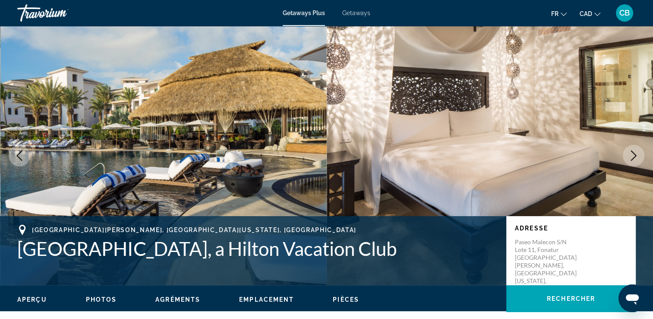
click at [644, 158] on button "Next image" at bounding box center [634, 156] width 22 height 22
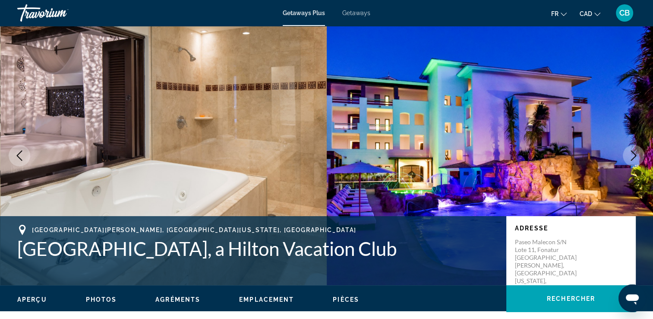
click at [644, 158] on button "Next image" at bounding box center [634, 156] width 22 height 22
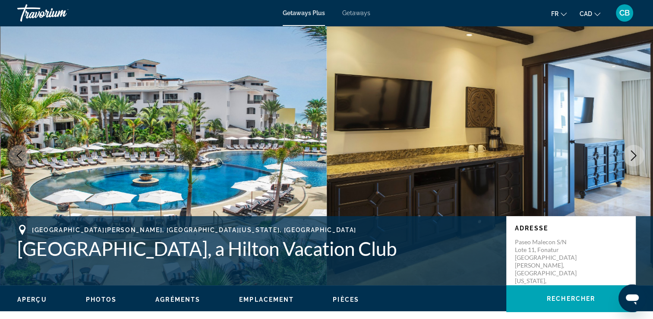
click at [644, 158] on button "Next image" at bounding box center [634, 156] width 22 height 22
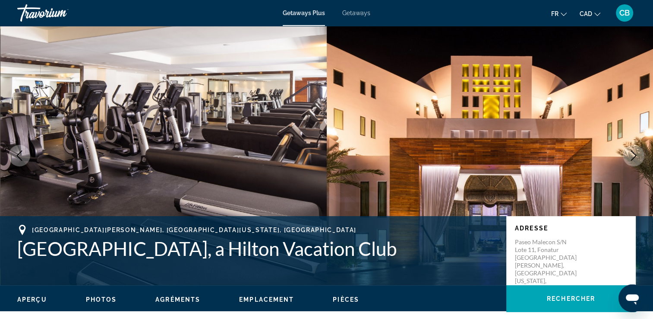
click at [644, 158] on button "Next image" at bounding box center [634, 156] width 22 height 22
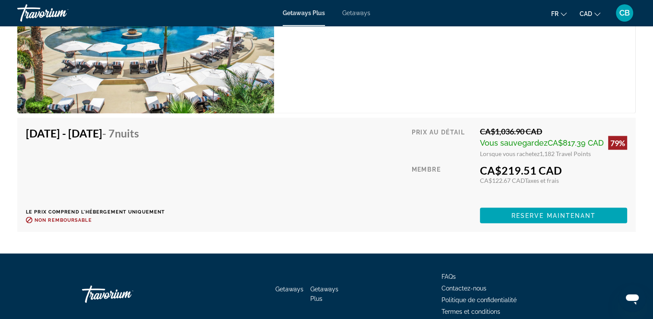
scroll to position [1537, 0]
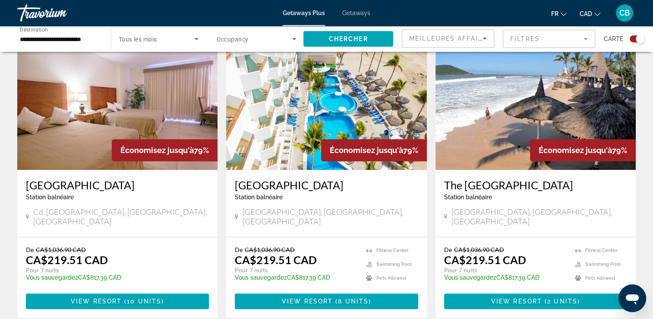
scroll to position [648, 0]
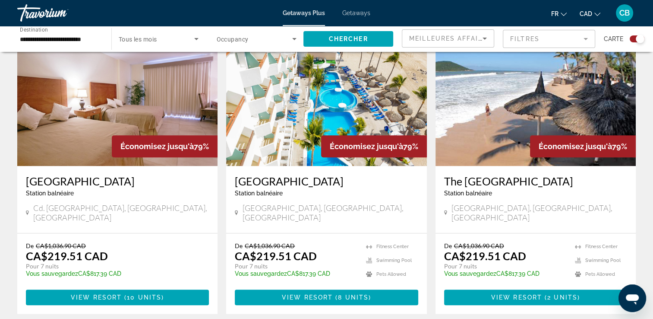
click at [291, 109] on img "Main content" at bounding box center [326, 97] width 200 height 138
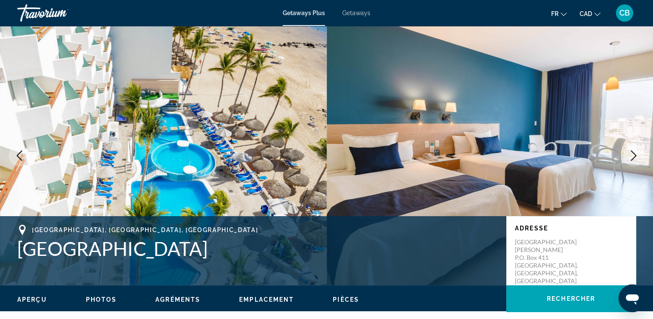
click at [629, 153] on icon "Next image" at bounding box center [634, 155] width 10 height 10
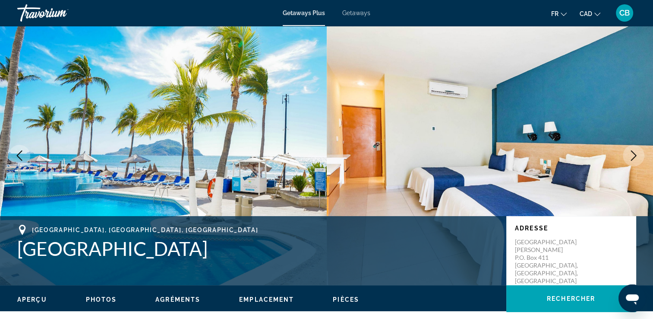
click at [629, 153] on icon "Next image" at bounding box center [634, 155] width 10 height 10
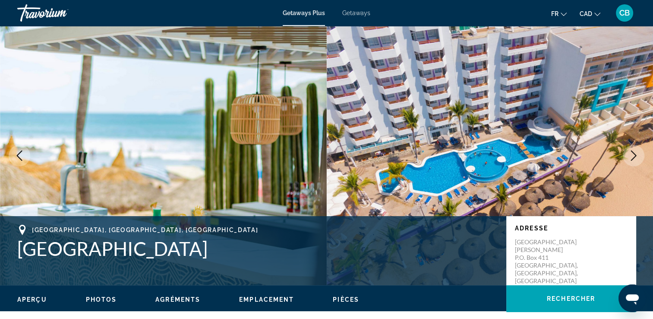
click at [629, 153] on icon "Next image" at bounding box center [634, 155] width 10 height 10
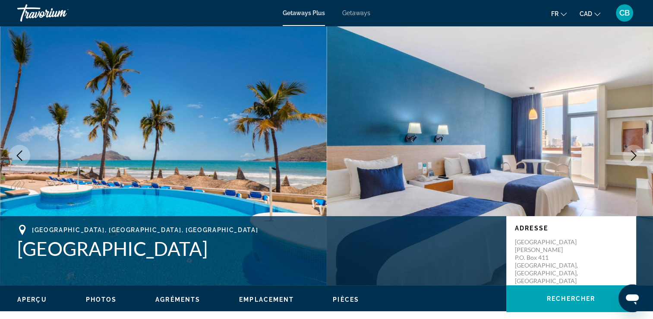
click at [629, 153] on icon "Next image" at bounding box center [634, 155] width 10 height 10
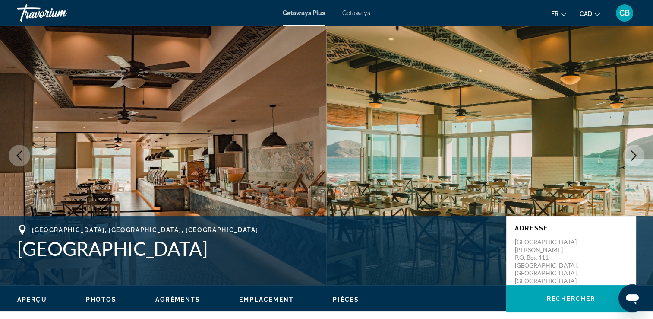
click at [629, 153] on icon "Next image" at bounding box center [634, 155] width 10 height 10
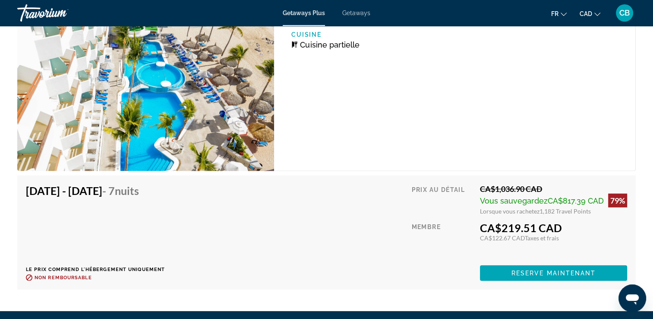
scroll to position [2461, 0]
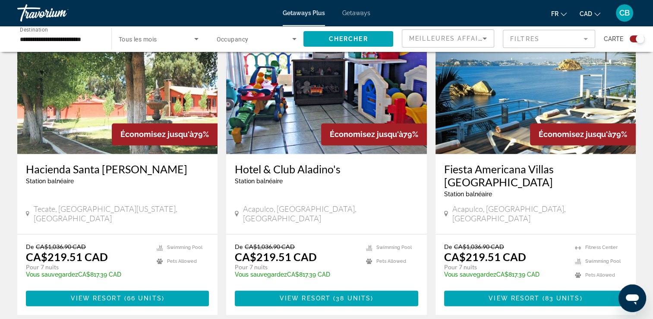
scroll to position [1295, 0]
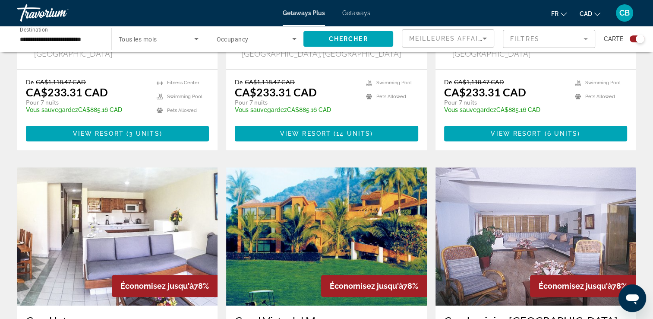
scroll to position [820, 0]
